Goal: Transaction & Acquisition: Purchase product/service

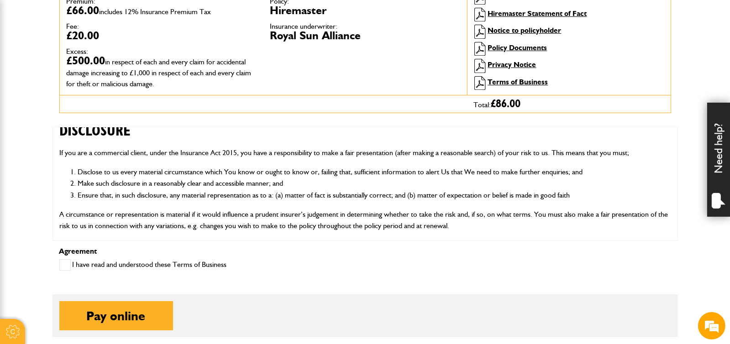
scroll to position [410, 0]
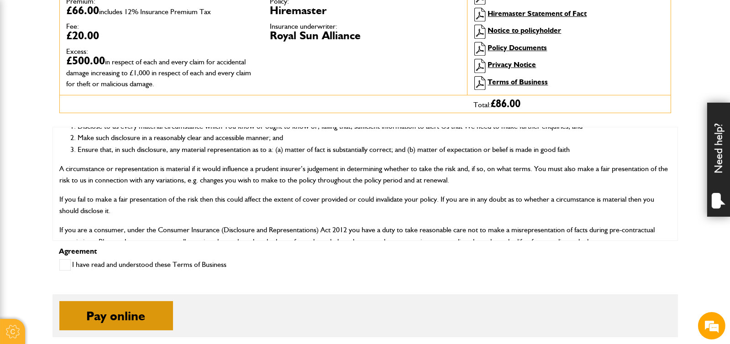
click at [157, 309] on button "Pay online" at bounding box center [116, 315] width 114 height 29
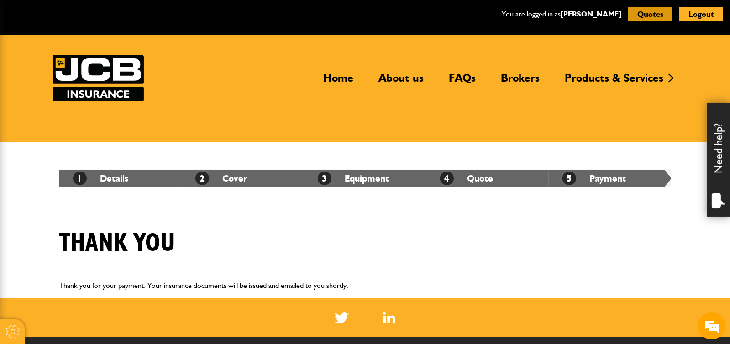
click at [643, 11] on button "Quotes" at bounding box center [650, 14] width 44 height 14
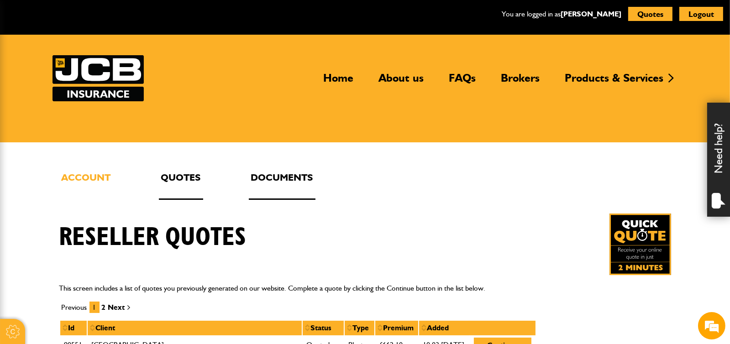
click at [297, 180] on link "Documents" at bounding box center [282, 185] width 67 height 30
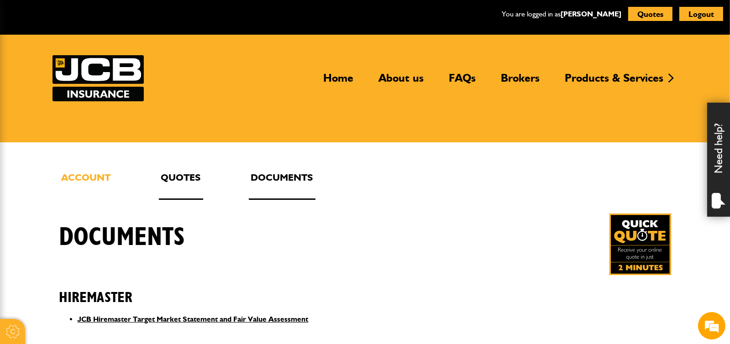
click at [184, 186] on link "Quotes" at bounding box center [181, 185] width 44 height 30
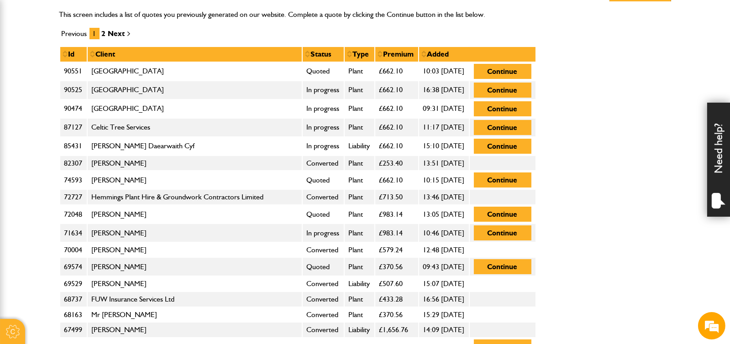
scroll to position [182, 0]
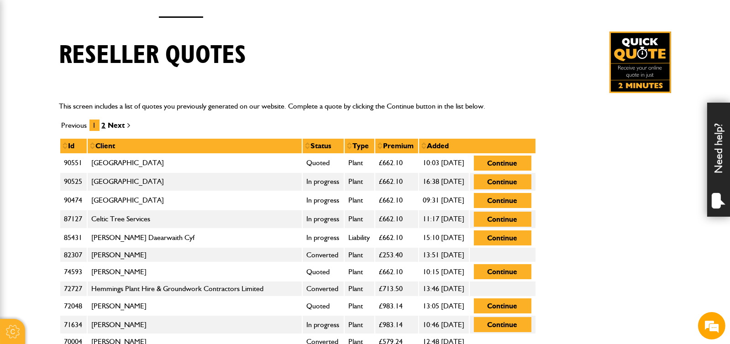
click at [102, 121] on link "2" at bounding box center [104, 125] width 4 height 9
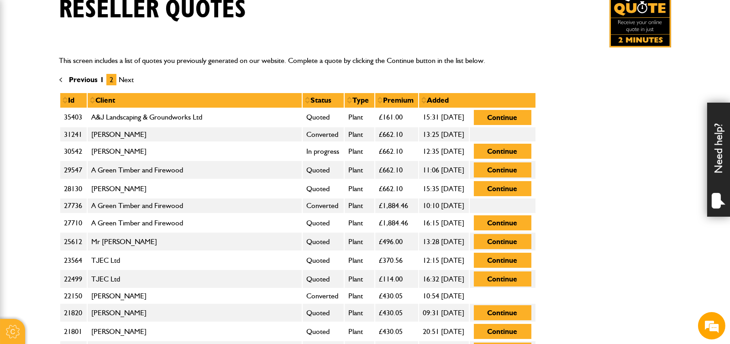
scroll to position [45, 0]
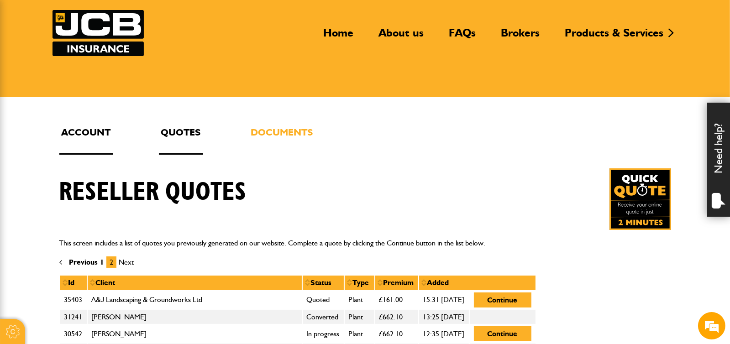
click at [80, 131] on link "Account" at bounding box center [86, 140] width 54 height 30
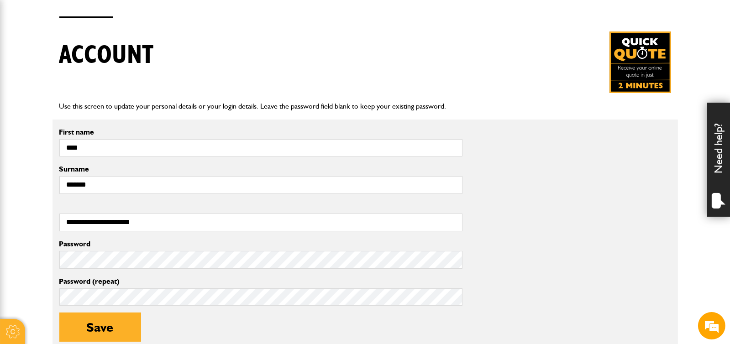
scroll to position [228, 0]
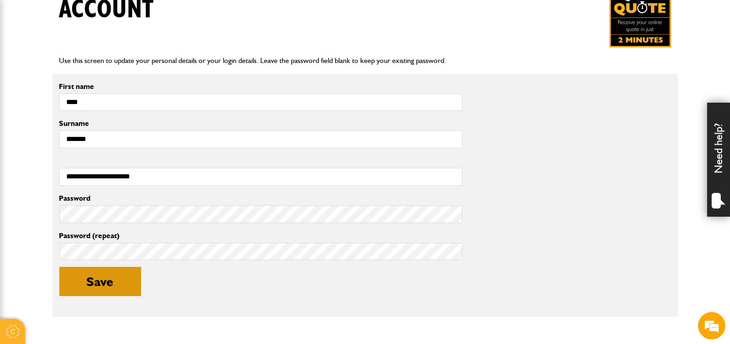
click at [119, 290] on button "Save" at bounding box center [100, 281] width 82 height 29
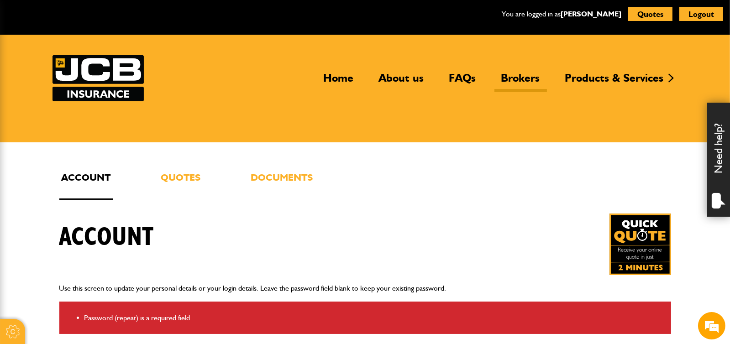
click at [514, 74] on link "Brokers" at bounding box center [520, 81] width 52 height 21
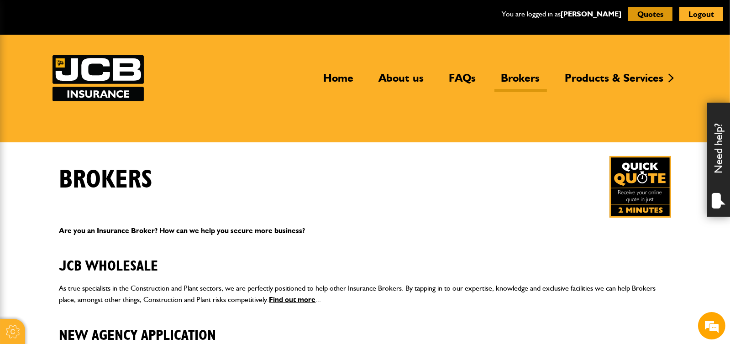
scroll to position [59, 0]
click at [640, 14] on button "Quotes" at bounding box center [650, 14] width 44 height 14
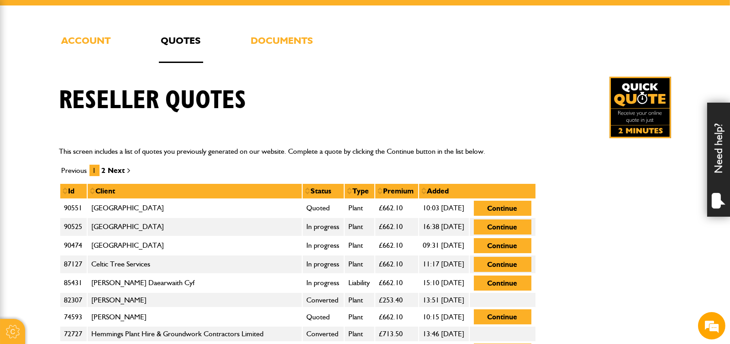
scroll to position [59, 0]
